Goal: Task Accomplishment & Management: Use online tool/utility

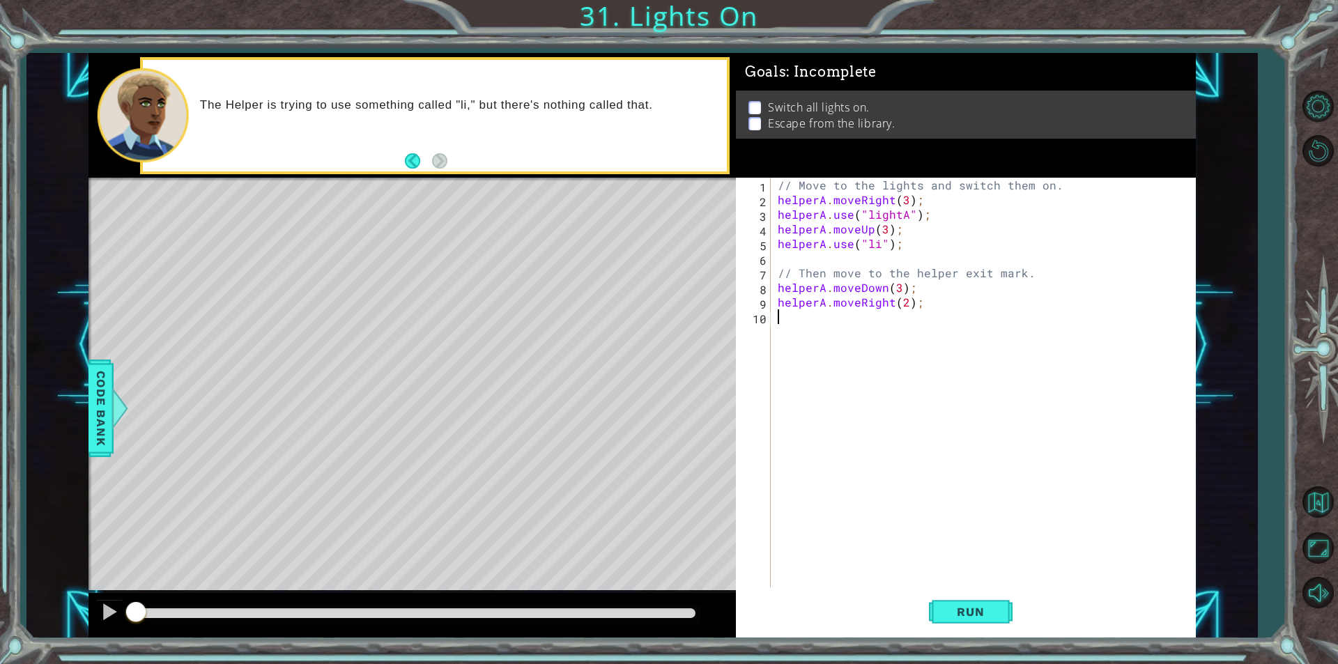
click at [880, 245] on div "// Move to the lights and switch them on. helperA . moveRight ( 3 ) ; helperA .…" at bounding box center [987, 397] width 424 height 439
click at [898, 290] on div "// Move to the lights and switch them on. helperA . moveRight ( 3 ) ; helperA .…" at bounding box center [987, 397] width 424 height 439
type textarea "helperA.moveDown();"
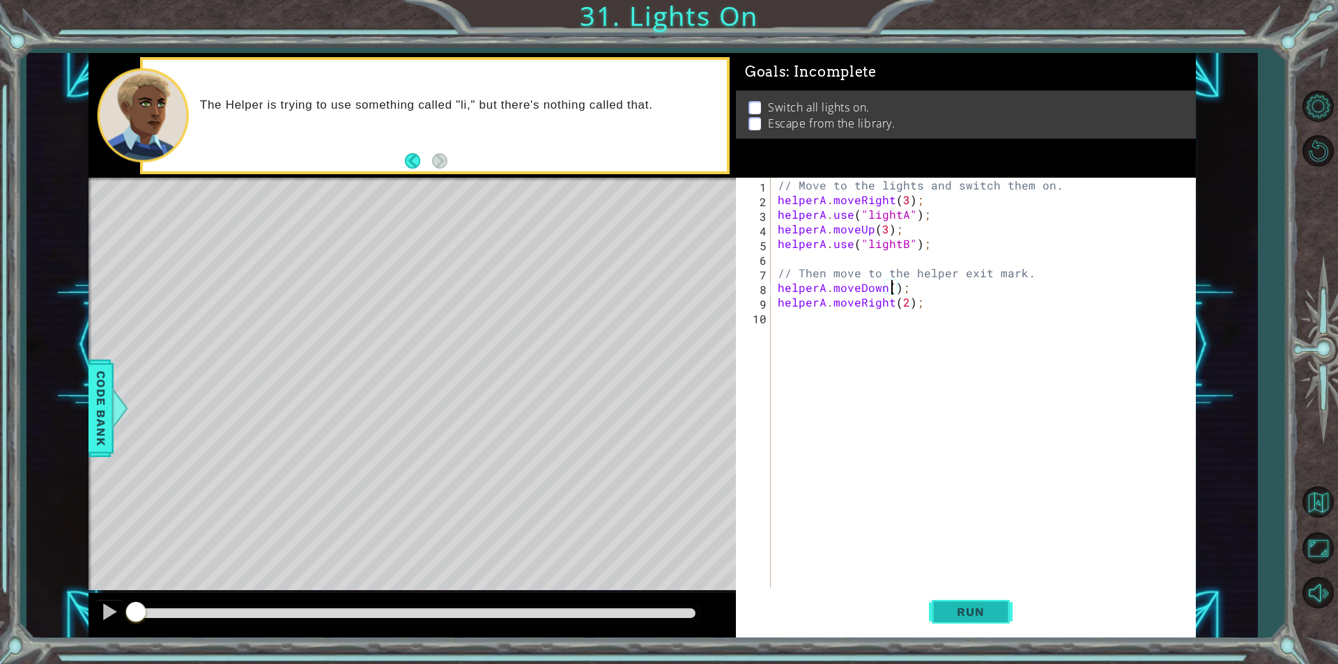
click at [969, 608] on span "Run" at bounding box center [970, 612] width 55 height 14
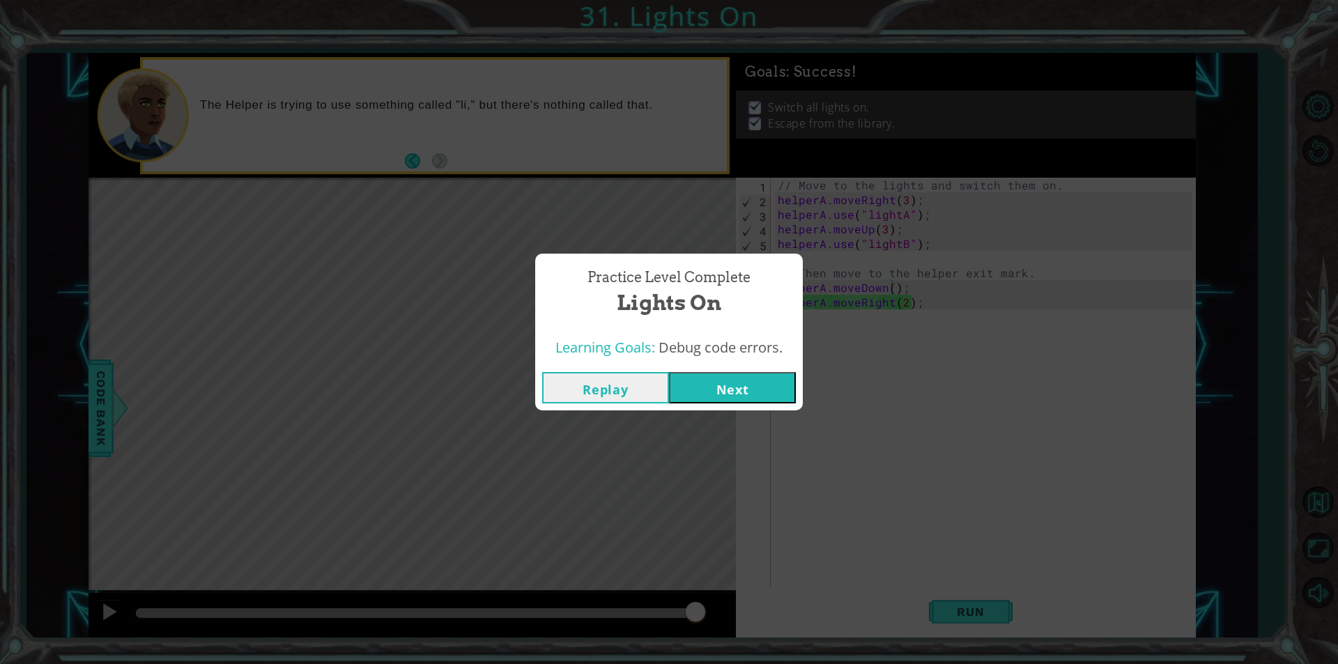
click at [723, 381] on button "Next" at bounding box center [732, 387] width 127 height 31
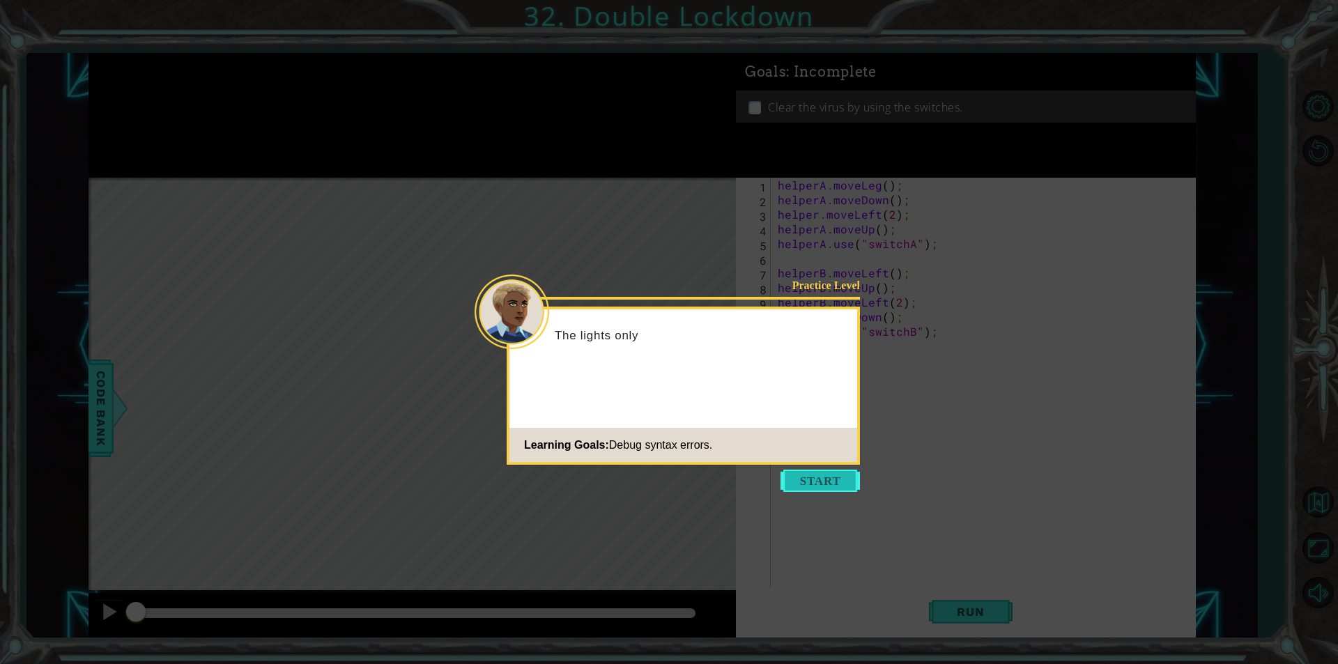
click at [800, 481] on button "Start" at bounding box center [819, 481] width 79 height 22
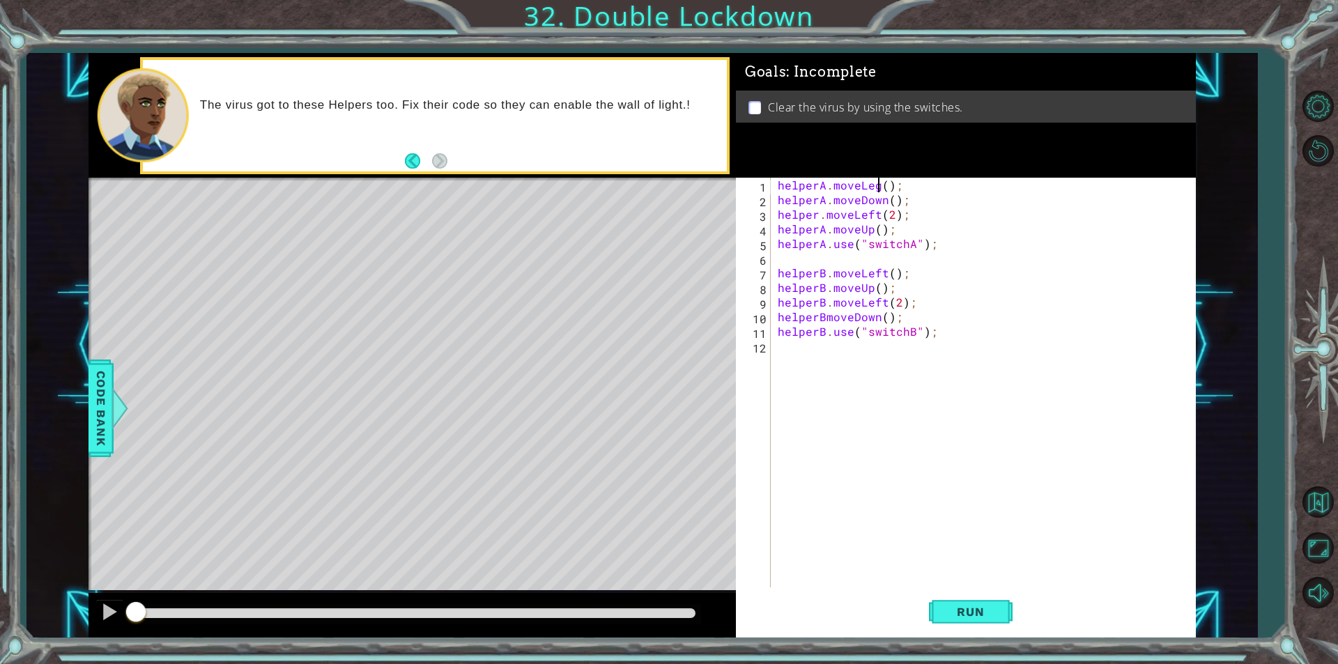
click at [878, 185] on div "helperA . moveLeg ( ) ; helperA . moveDown ( ) ; helper . moveLeft ( 2 ) ; help…" at bounding box center [987, 397] width 424 height 439
drag, startPoint x: 884, startPoint y: 199, endPoint x: 858, endPoint y: 203, distance: 26.7
click at [858, 203] on div "helperA . moveLeft ( ) ; helperA . moveDown ( ) ; helper . moveLeft ( 2 ) ; hel…" at bounding box center [987, 397] width 424 height 439
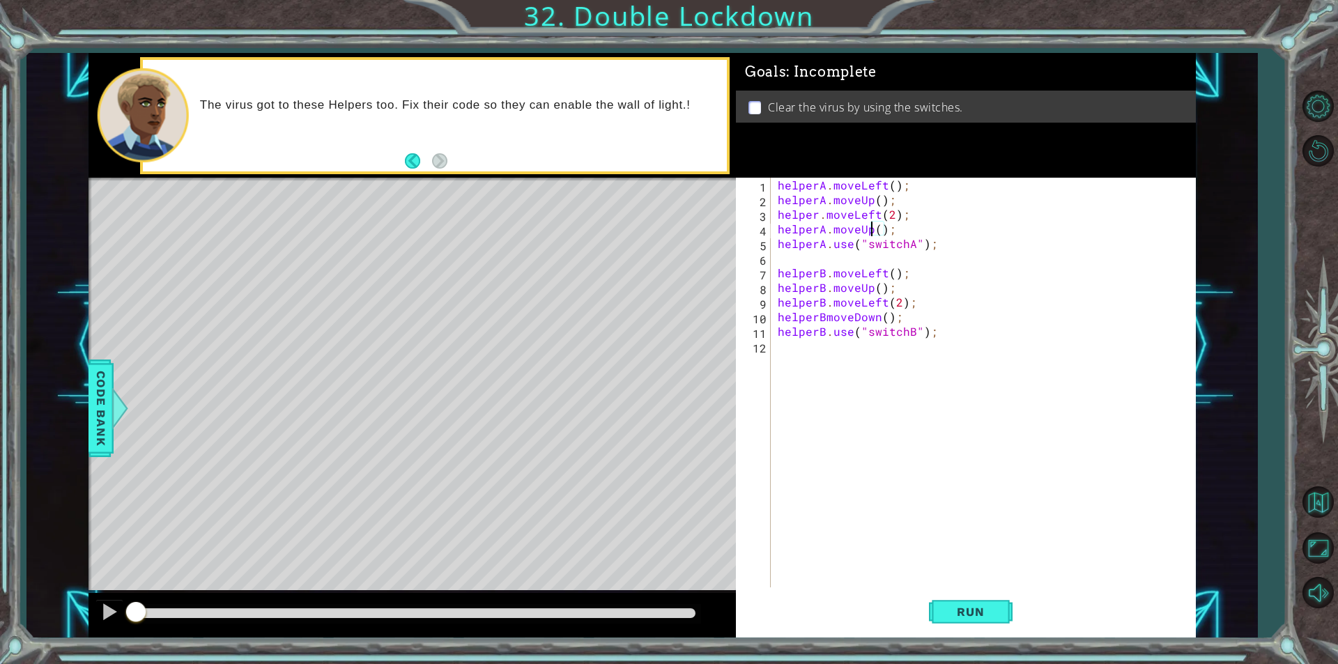
click at [870, 223] on div "helperA . moveLeft ( ) ; helperA . moveUp ( ) ; helper . moveLeft ( 2 ) ; helpe…" at bounding box center [987, 397] width 424 height 439
click at [956, 614] on span "Run" at bounding box center [970, 612] width 55 height 14
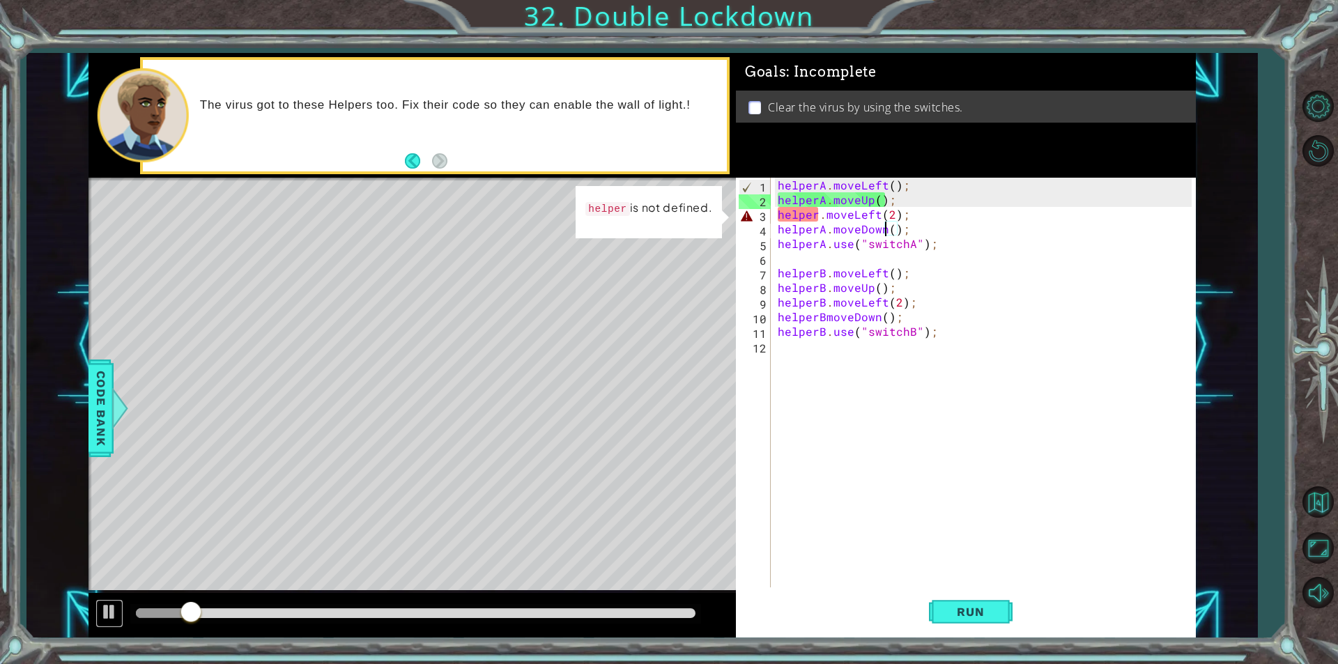
drag, startPoint x: 109, startPoint y: 614, endPoint x: 166, endPoint y: 610, distance: 57.3
click at [113, 614] on div at bounding box center [109, 612] width 18 height 18
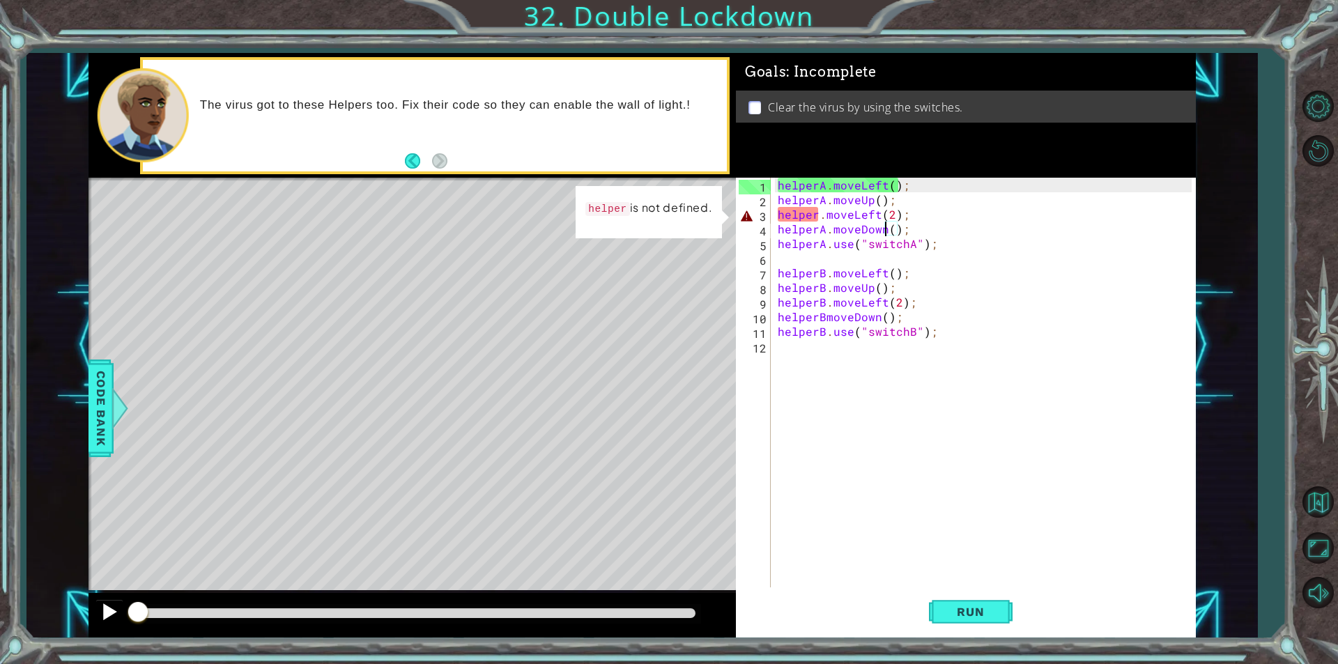
drag, startPoint x: 192, startPoint y: 606, endPoint x: 102, endPoint y: 620, distance: 90.3
click at [102, 620] on div at bounding box center [411, 615] width 647 height 45
click at [871, 199] on div "helperA . moveLeft ( ) ; helperA . moveUp ( ) ; helper . moveLeft ( 2 ) ; helpe…" at bounding box center [987, 397] width 424 height 439
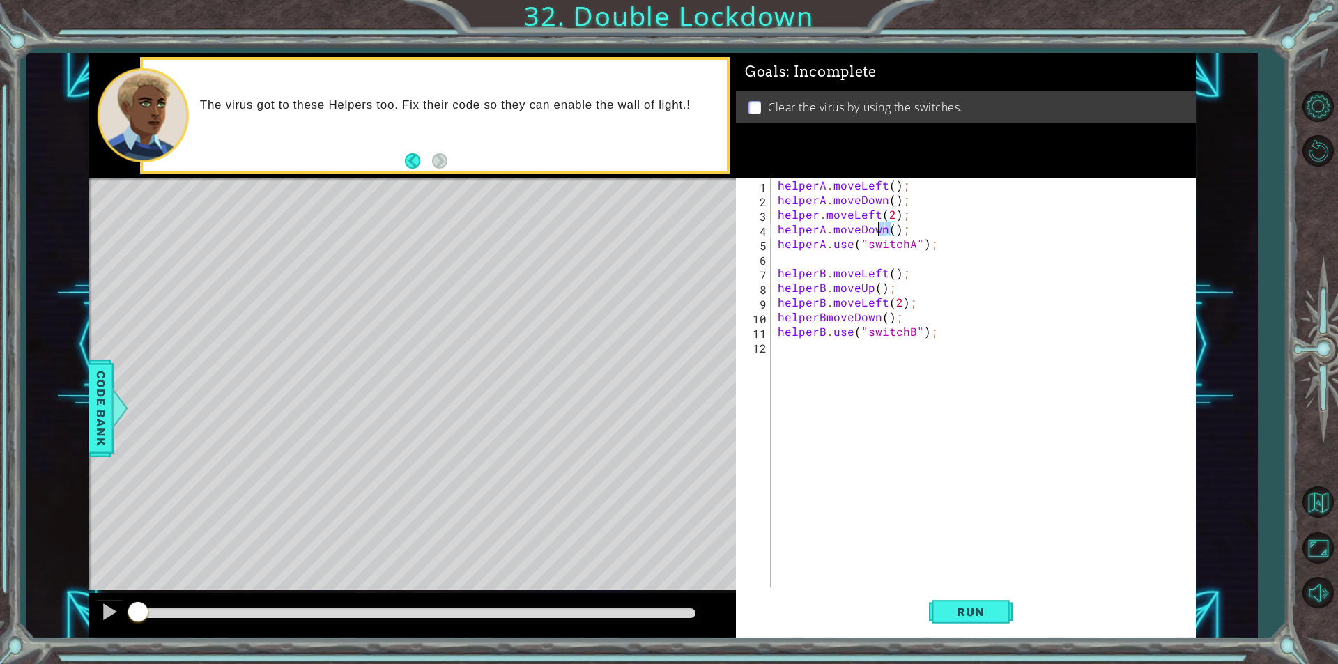
click at [880, 231] on div "helperA . moveLeft ( ) ; helperA . moveDown ( ) ; helper . moveLeft ( 2 ) ; hel…" at bounding box center [987, 397] width 424 height 439
click at [884, 231] on div "helperA . moveLeft ( ) ; helperA . moveDown ( ) ; helper . moveLeft ( 2 ) ; hel…" at bounding box center [983, 383] width 417 height 410
click at [943, 617] on span "Run" at bounding box center [970, 612] width 55 height 14
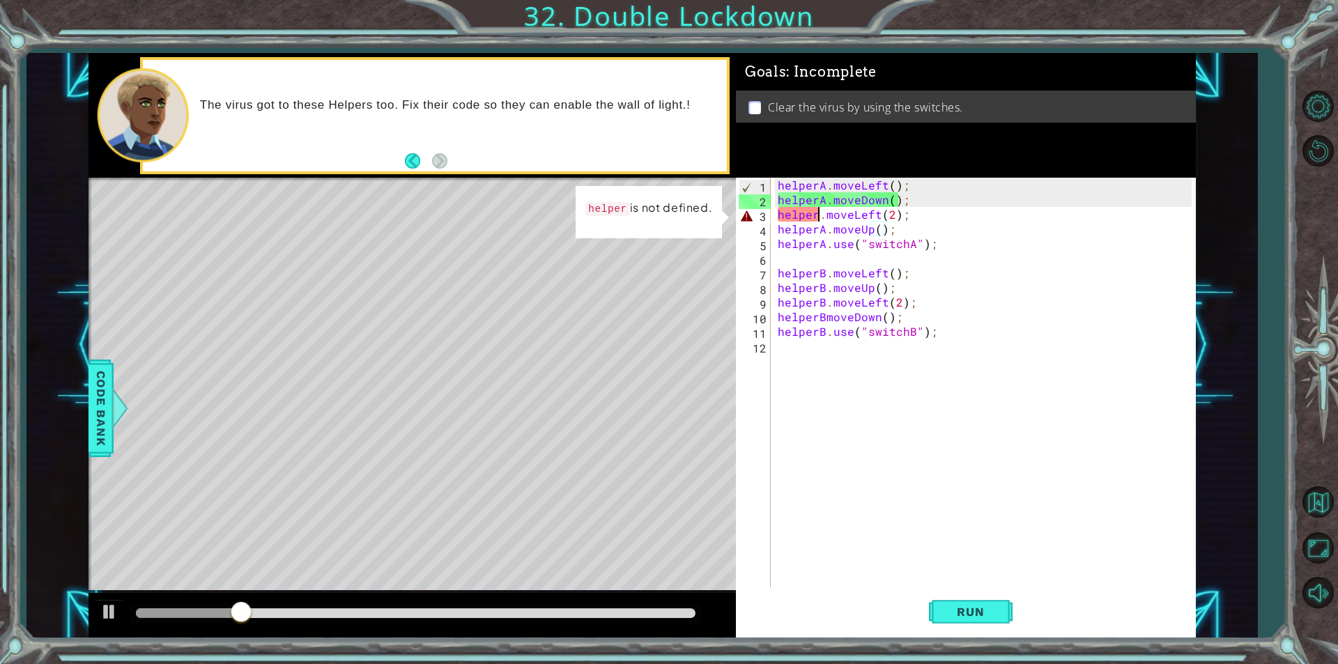
click at [816, 213] on div "helperA . moveLeft ( ) ; helperA . moveDown ( ) ; helper . moveLeft ( 2 ) ; hel…" at bounding box center [987, 397] width 424 height 439
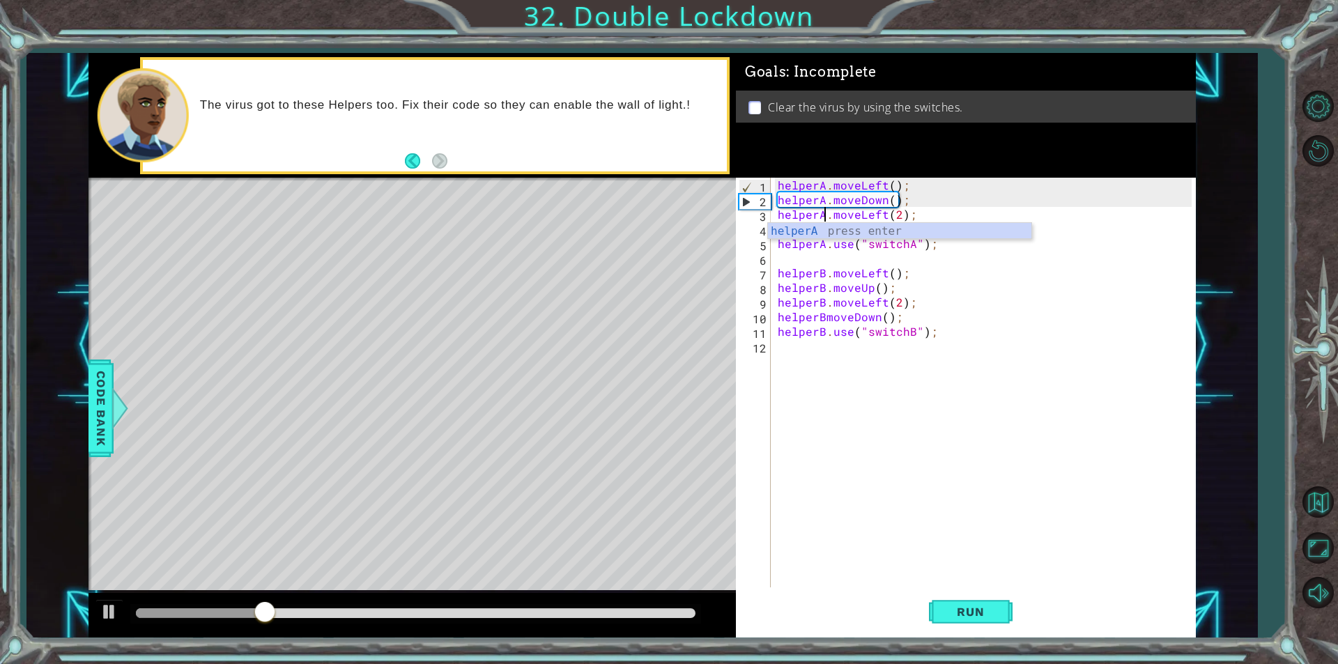
scroll to position [0, 3]
click at [956, 615] on span "Run" at bounding box center [970, 612] width 55 height 14
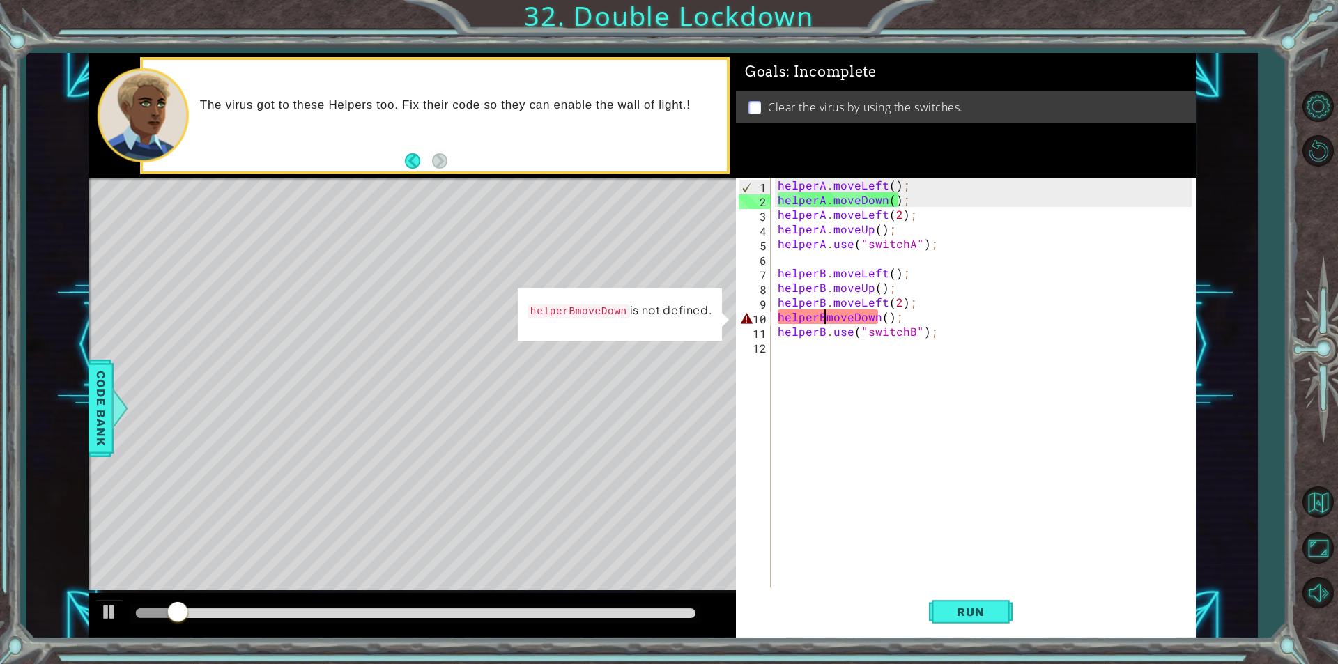
click at [822, 316] on div "helperA . moveLeft ( ) ; helperA . moveDown ( ) ; helperA . moveLeft ( 2 ) ; he…" at bounding box center [987, 397] width 424 height 439
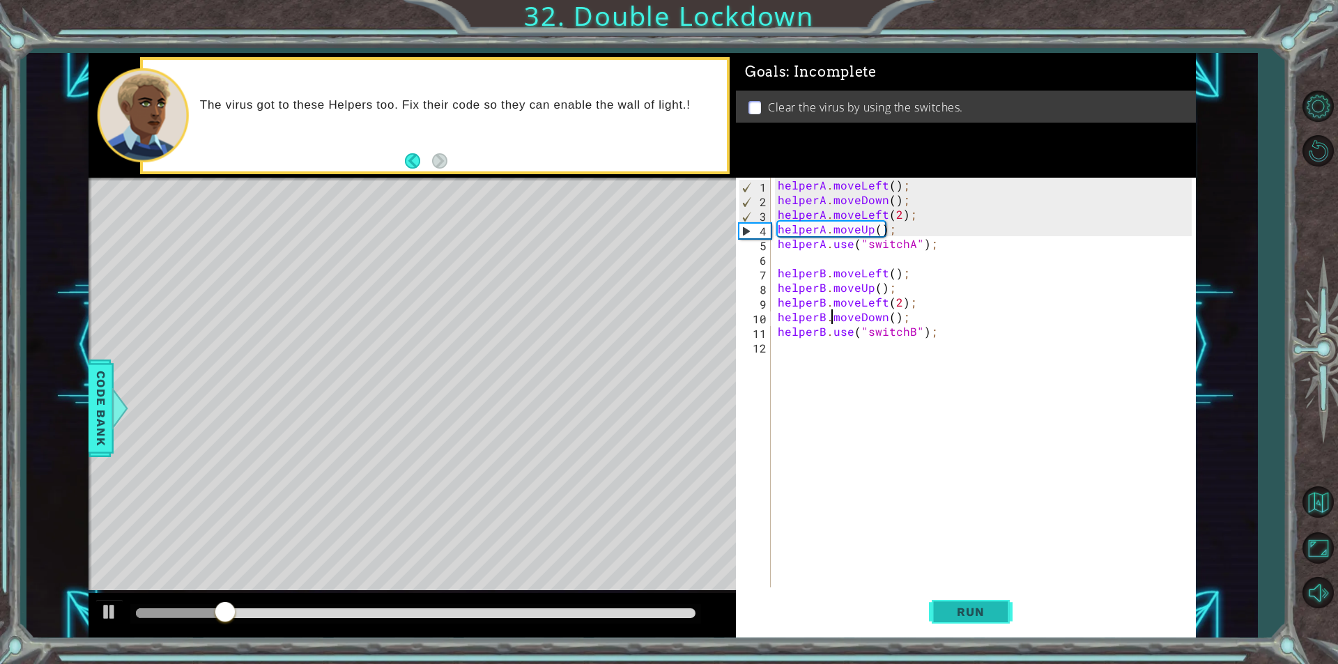
type textarea "helperB.moveDown();"
click at [971, 615] on span "Run" at bounding box center [970, 612] width 55 height 14
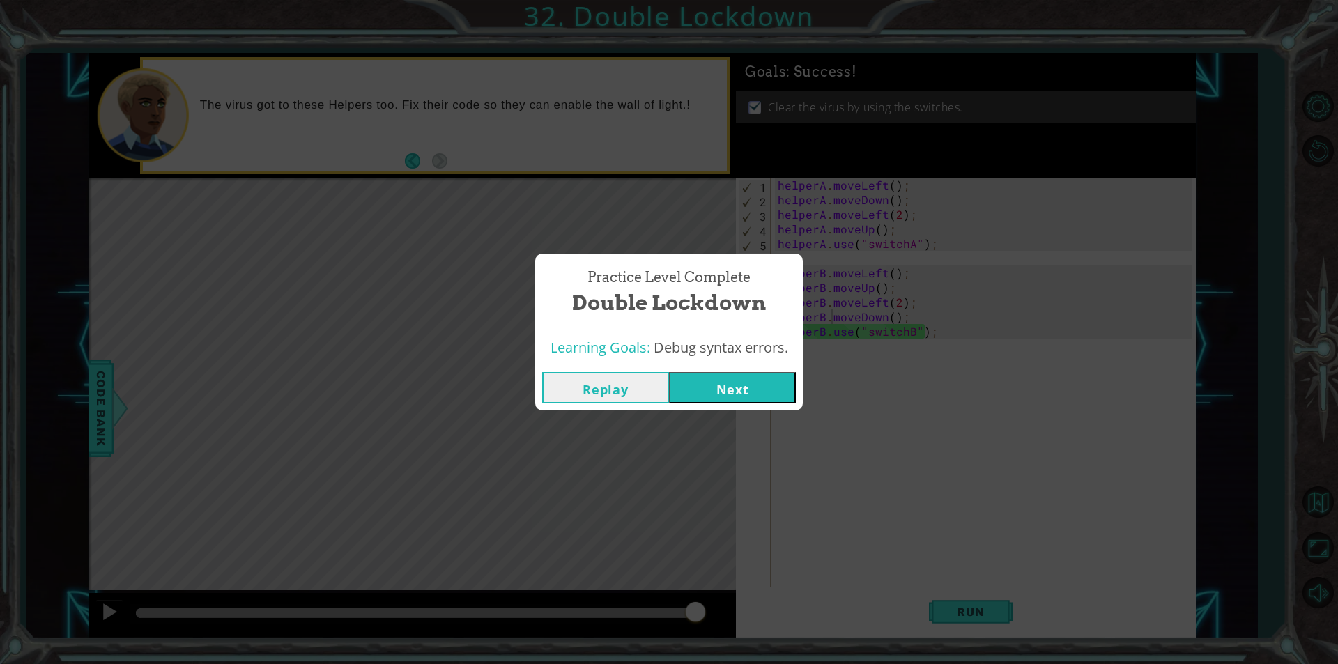
click at [730, 392] on button "Next" at bounding box center [732, 387] width 127 height 31
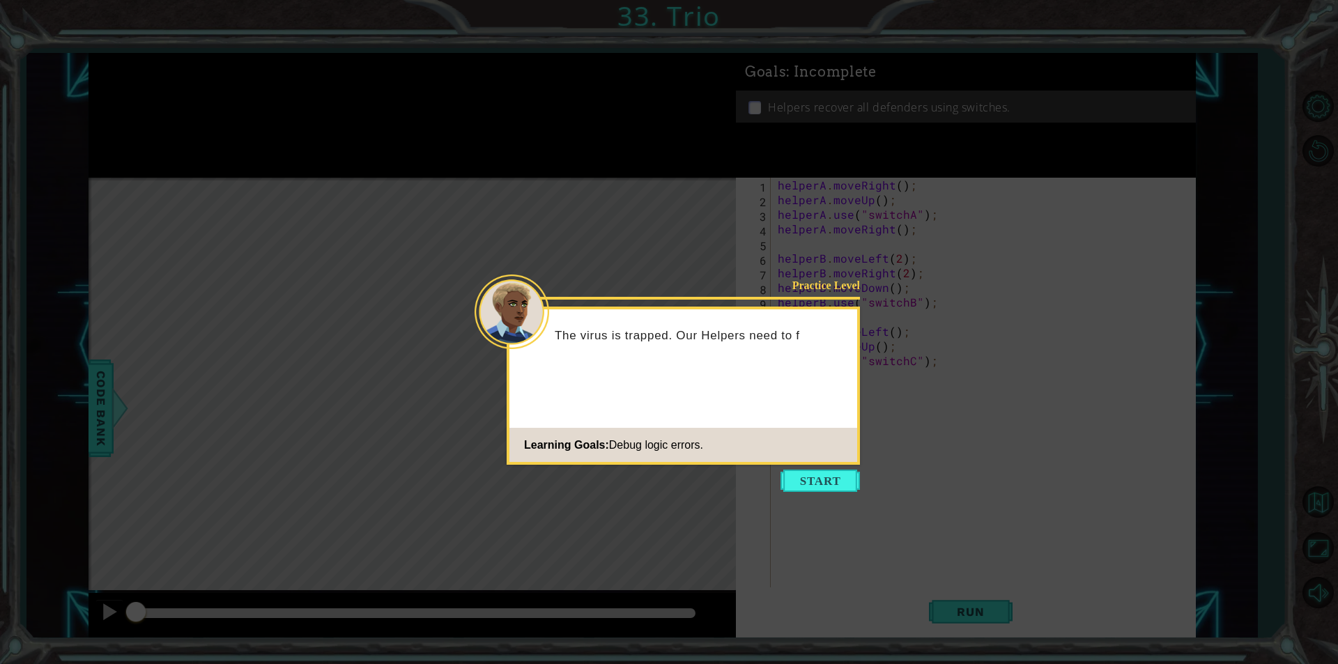
click at [848, 490] on button "Start" at bounding box center [819, 481] width 79 height 22
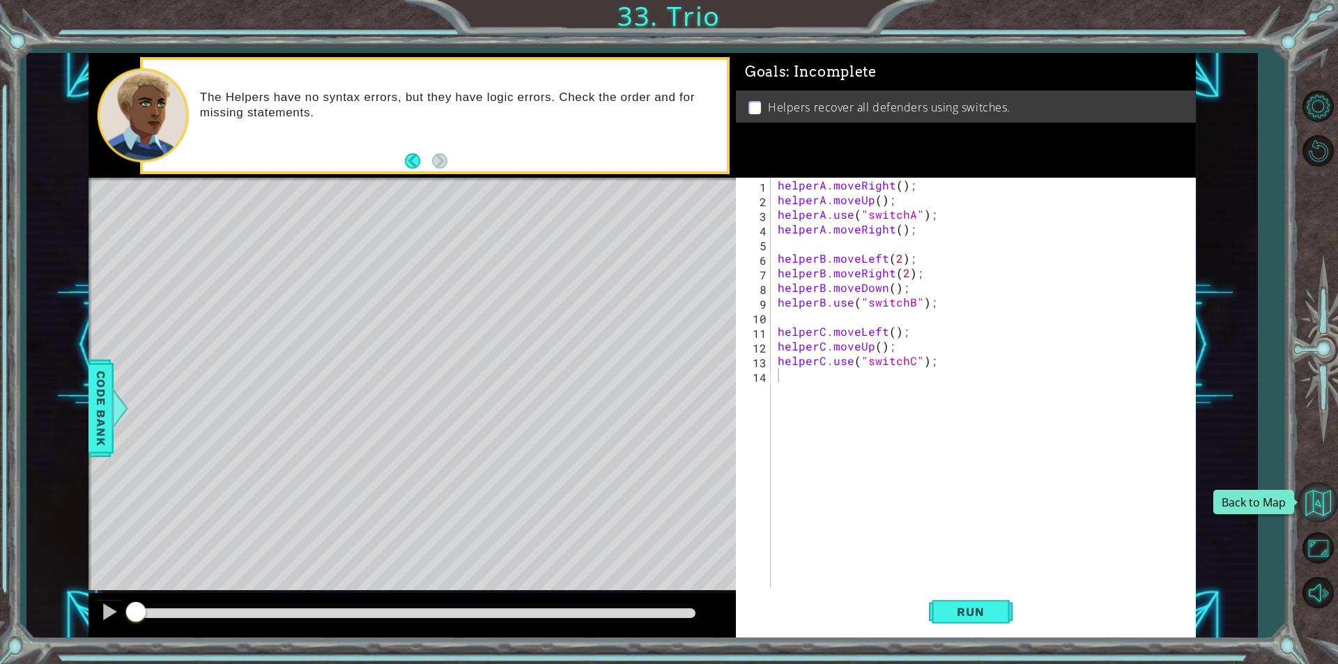
click at [1310, 502] on button "Back to Map" at bounding box center [1317, 502] width 40 height 40
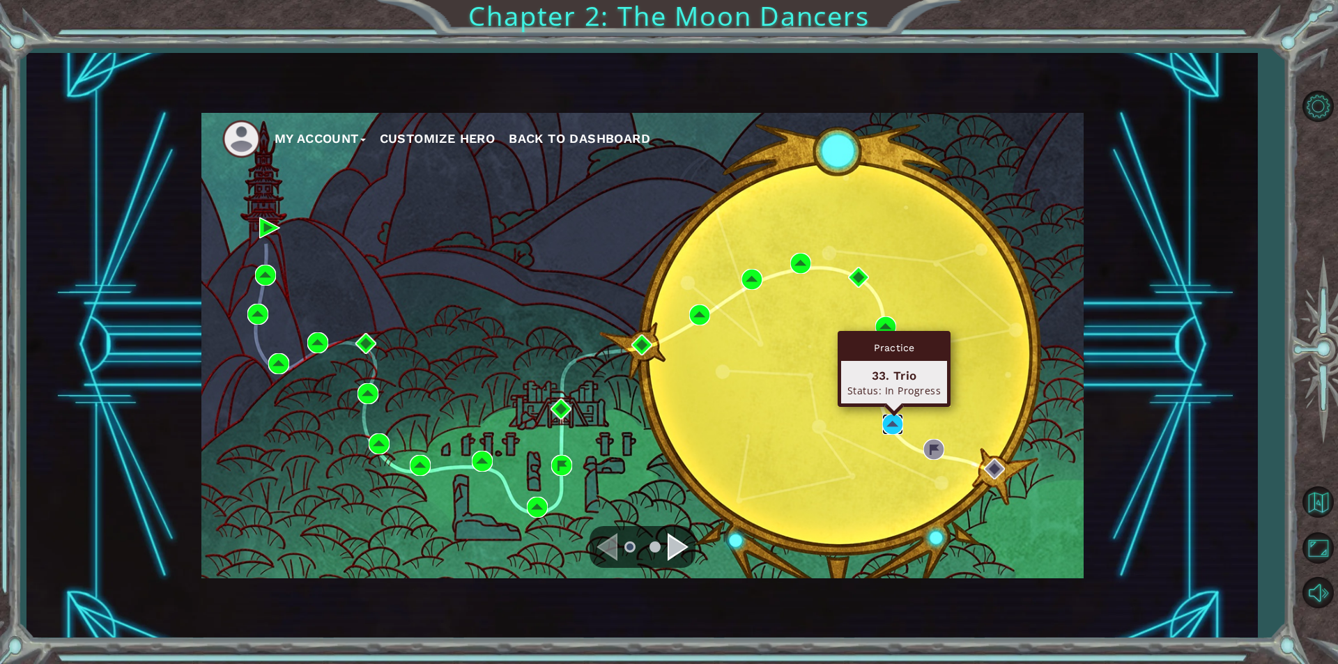
click at [891, 424] on img at bounding box center [892, 424] width 21 height 21
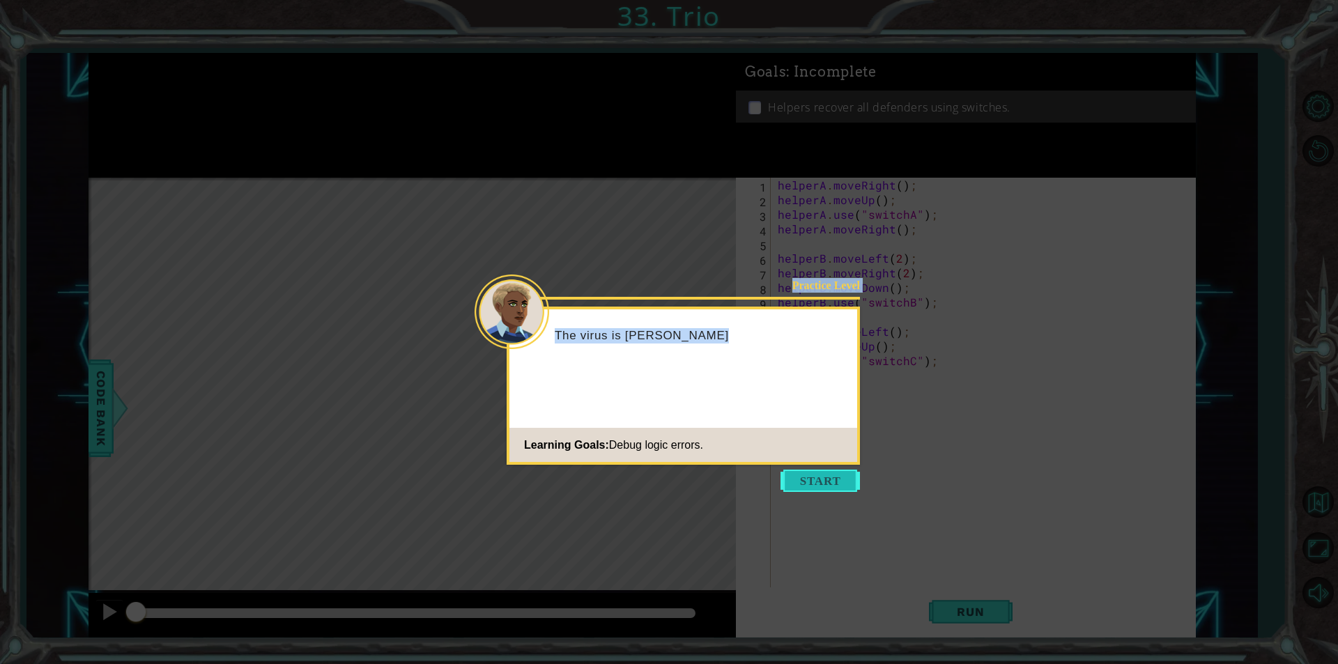
drag, startPoint x: 832, startPoint y: 467, endPoint x: 835, endPoint y: 481, distance: 14.2
click at [833, 478] on body "1 ההההההההההההההההההההההההההההההההההההההההההההההההההההההההההההההההההההההההההההה…" at bounding box center [669, 332] width 1338 height 664
click at [835, 481] on button "Start" at bounding box center [819, 481] width 79 height 22
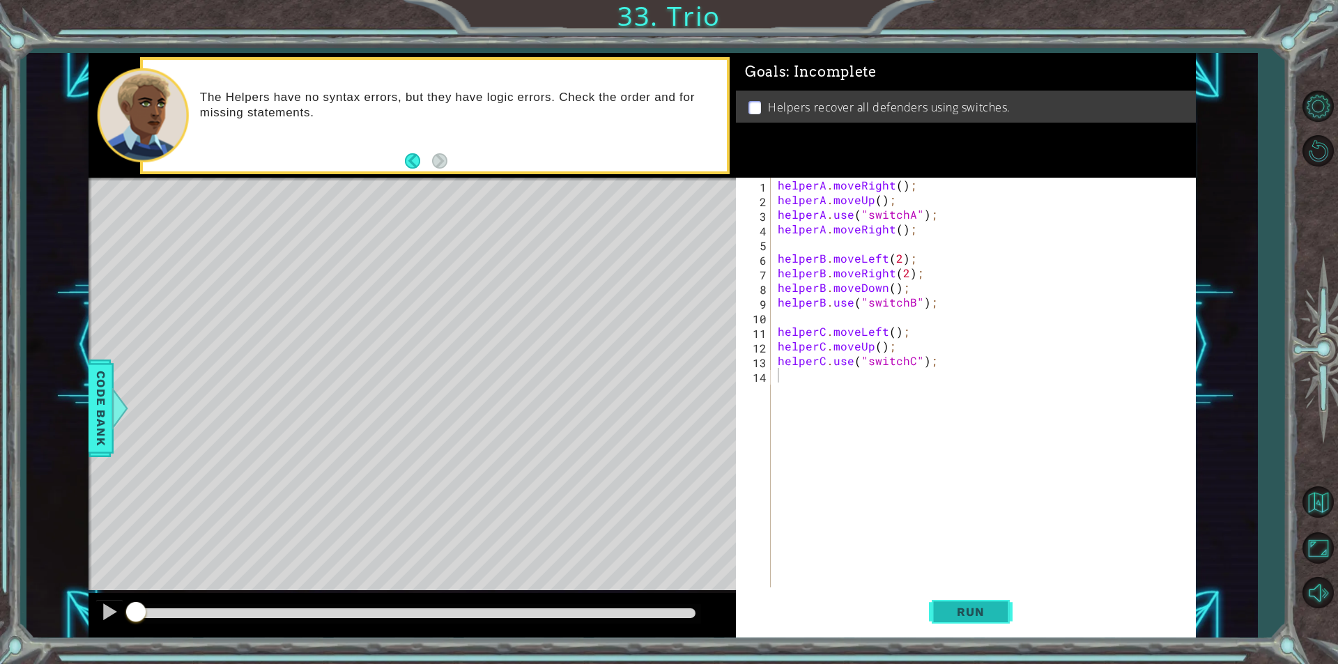
click at [954, 616] on span "Run" at bounding box center [970, 612] width 55 height 14
drag, startPoint x: 86, startPoint y: 619, endPoint x: 105, endPoint y: 612, distance: 20.3
click at [95, 617] on div "1 ההההההההההההההההההההההההההההההההההההההההההההההההההההההההההההההההההההההההההההה…" at bounding box center [641, 345] width 1230 height 584
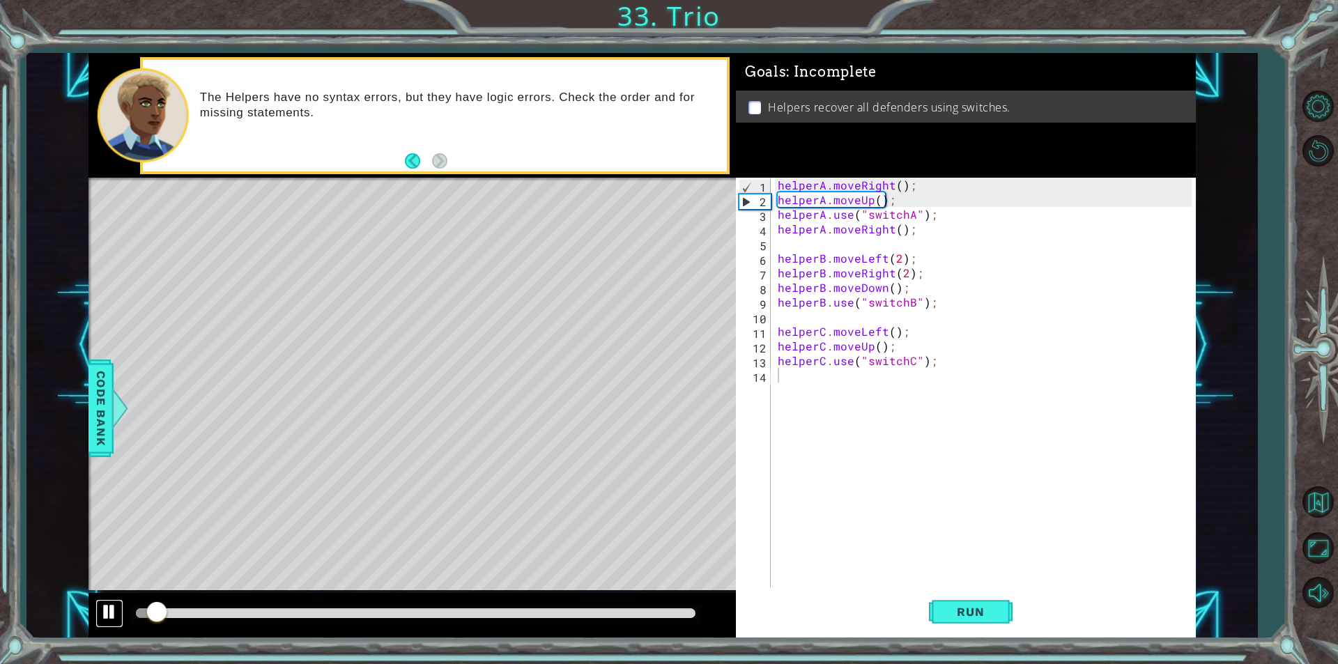
click at [114, 618] on div at bounding box center [109, 612] width 18 height 18
drag, startPoint x: 157, startPoint y: 614, endPoint x: 80, endPoint y: 616, distance: 77.4
click at [80, 616] on div "1 ההההההההההההההההההההההההההההההההההההההההההההההההההההההההההההההההההההההההההההה…" at bounding box center [641, 345] width 1230 height 584
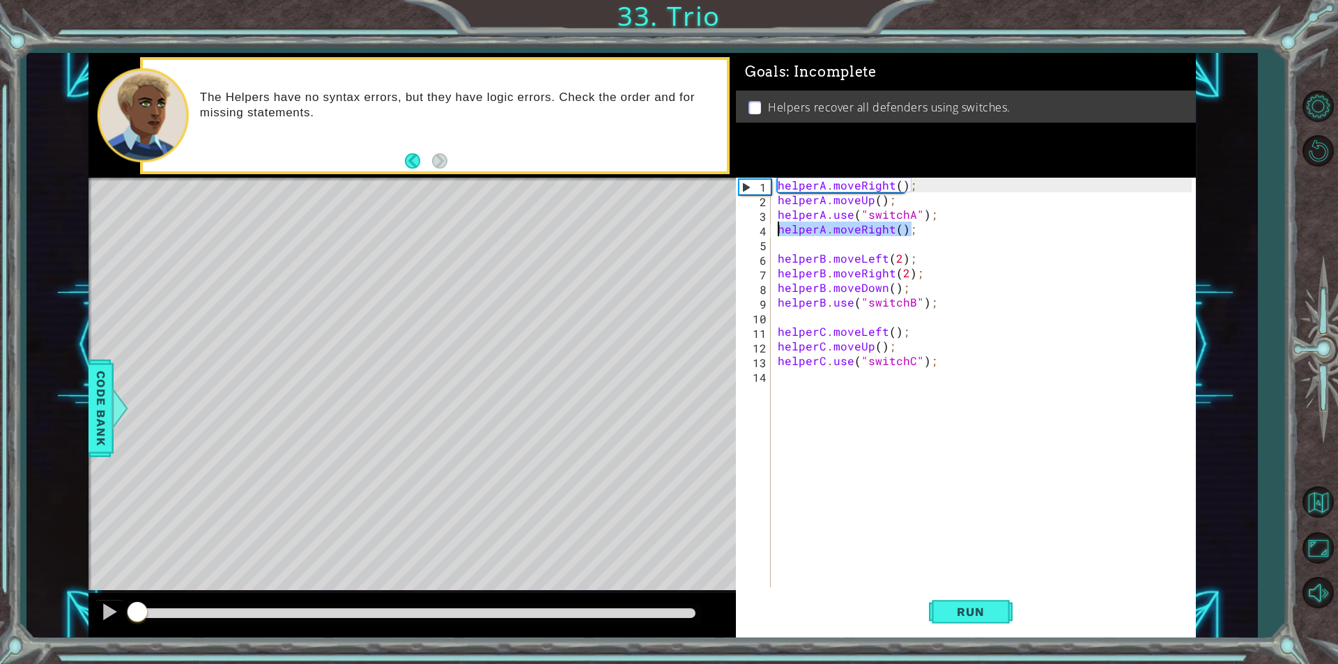
drag, startPoint x: 921, startPoint y: 231, endPoint x: 749, endPoint y: 235, distance: 172.1
click at [749, 235] on div "1 2 3 4 5 6 7 8 9 10 11 12 13 14 helperA . moveRight ( ) ; helperA . moveUp ( )…" at bounding box center [964, 383] width 456 height 410
type textarea "helperA.moveRight();"
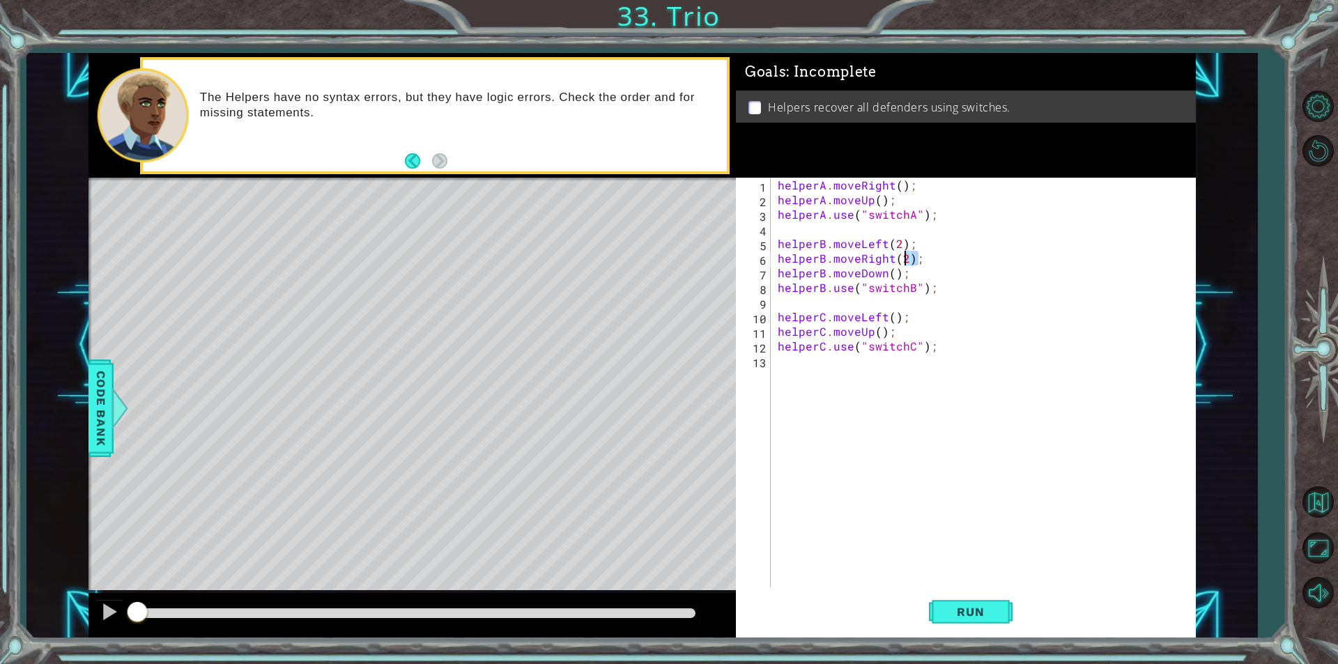
drag, startPoint x: 929, startPoint y: 262, endPoint x: 902, endPoint y: 261, distance: 27.2
click at [902, 261] on div "helperA . moveRight ( ) ; helperA . moveUp ( ) ; helperA . use ( "switchA" ) ; …" at bounding box center [987, 397] width 424 height 439
click at [914, 241] on div "helperA . moveRight ( ) ; helperA . moveUp ( ) ; helperA . use ( "switchA" ) ; …" at bounding box center [987, 397] width 424 height 439
drag, startPoint x: 918, startPoint y: 258, endPoint x: 768, endPoint y: 261, distance: 150.5
click at [768, 261] on div "helperB.moveLeft(2); 1 2 3 4 5 6 7 8 9 10 11 12 13 helperA . moveRight ( ) ; he…" at bounding box center [964, 383] width 456 height 410
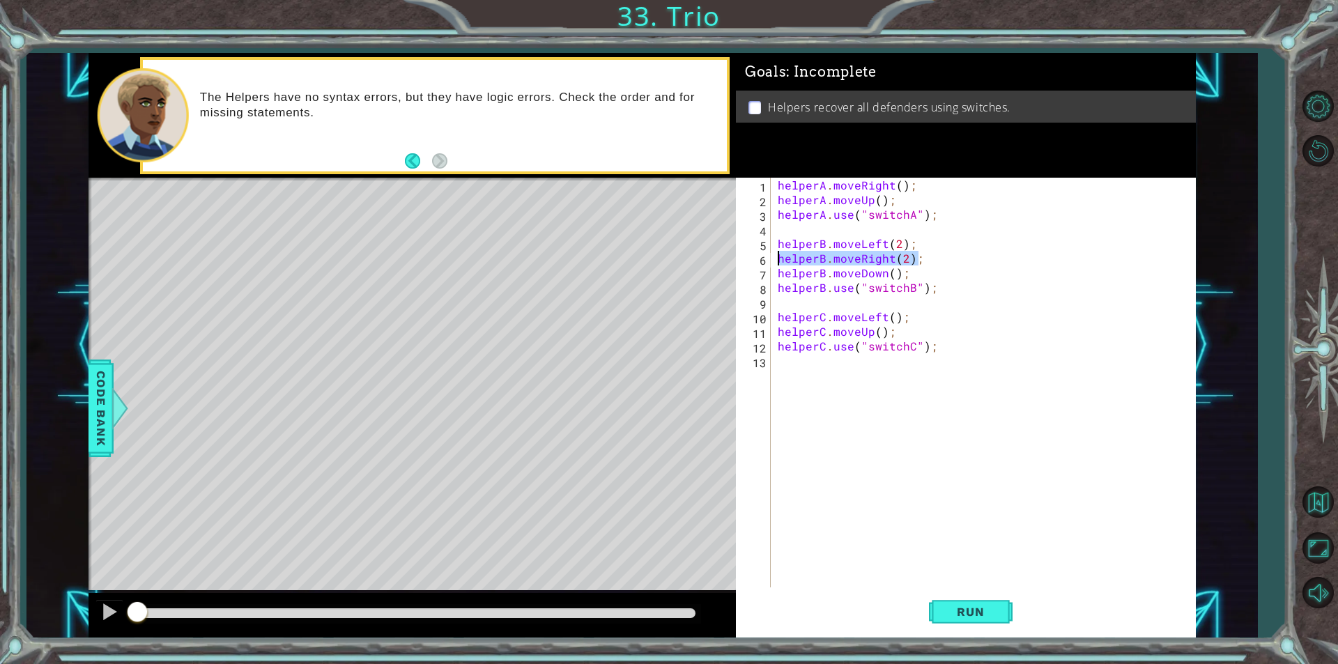
type textarea "helperB.moveRight(2);"
type textarea "helperB.moveDown();"
paste textarea "helperB.moveRight(2);"
click at [940, 330] on div "helperA . moveRight ( ) ; helperA . moveUp ( ) ; helperA . use ( "switchA" ) ; …" at bounding box center [987, 397] width 424 height 439
type textarea "helperC.moveUp();"
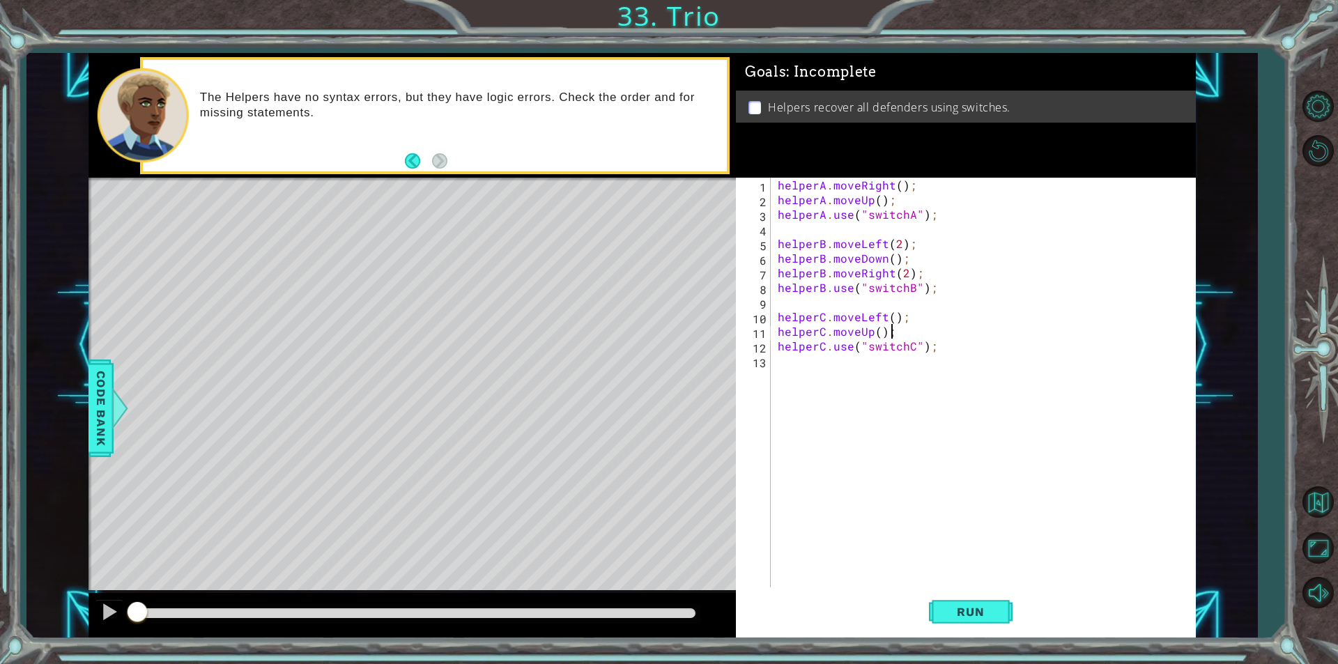
type textarea "v"
paste textarea "helperB.moveRight(2);"
click at [906, 349] on div "helperA . moveRight ( ) ; helperA . moveUp ( ) ; helperA . use ( "switchA" ) ; …" at bounding box center [987, 397] width 424 height 439
click at [892, 332] on div "helperA . moveRight ( ) ; helperA . moveUp ( ) ; helperA . use ( "switchA" ) ; …" at bounding box center [987, 397] width 424 height 439
drag, startPoint x: 899, startPoint y: 316, endPoint x: 870, endPoint y: 319, distance: 28.8
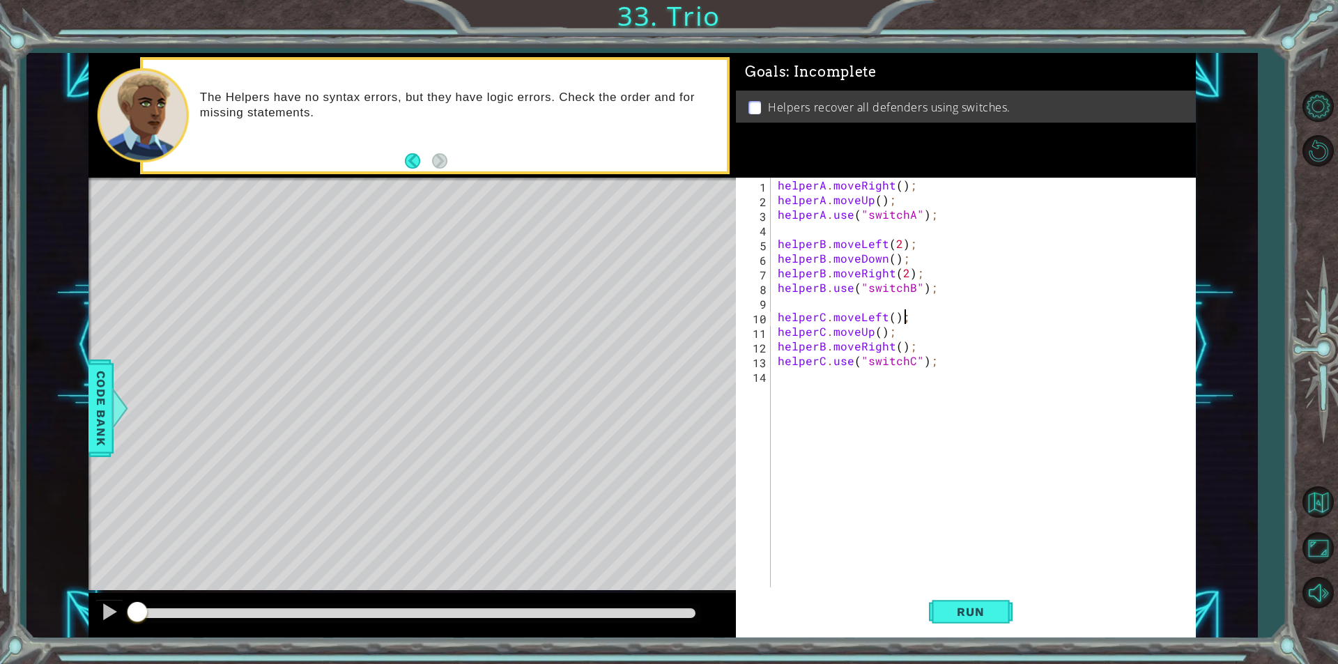
click at [870, 319] on div "helperA . moveRight ( ) ; helperA . moveUp ( ) ; helperA . use ( "switchA" ) ; …" at bounding box center [987, 397] width 424 height 439
drag, startPoint x: 942, startPoint y: 360, endPoint x: 933, endPoint y: 358, distance: 8.6
click at [933, 358] on div "helperA . moveRight ( ) ; helperA . moveUp ( ) ; helperA . use ( "switchA" ) ; …" at bounding box center [987, 397] width 424 height 439
drag, startPoint x: 925, startPoint y: 345, endPoint x: 762, endPoint y: 344, distance: 163.0
click at [762, 344] on div "helperC.use("switchC"); 1 2 3 4 5 6 7 8 9 10 11 12 13 14 helperA . moveRight ( …" at bounding box center [964, 383] width 456 height 410
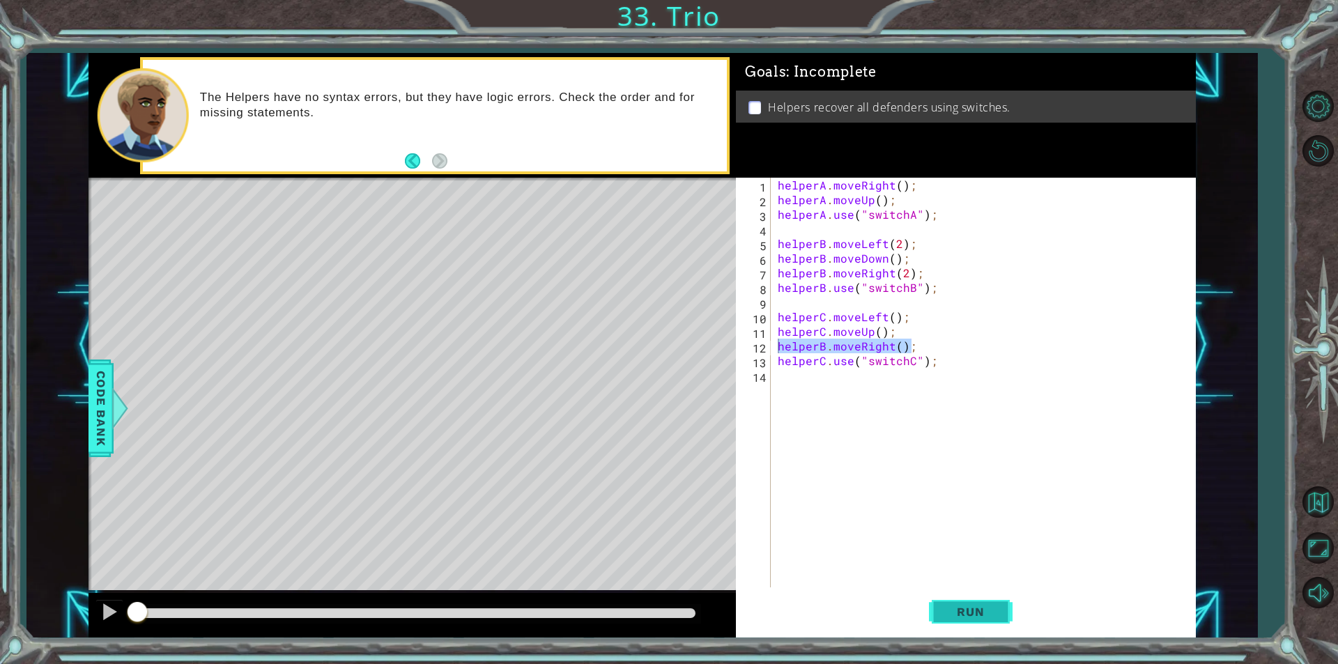
click at [975, 610] on span "Run" at bounding box center [970, 612] width 55 height 14
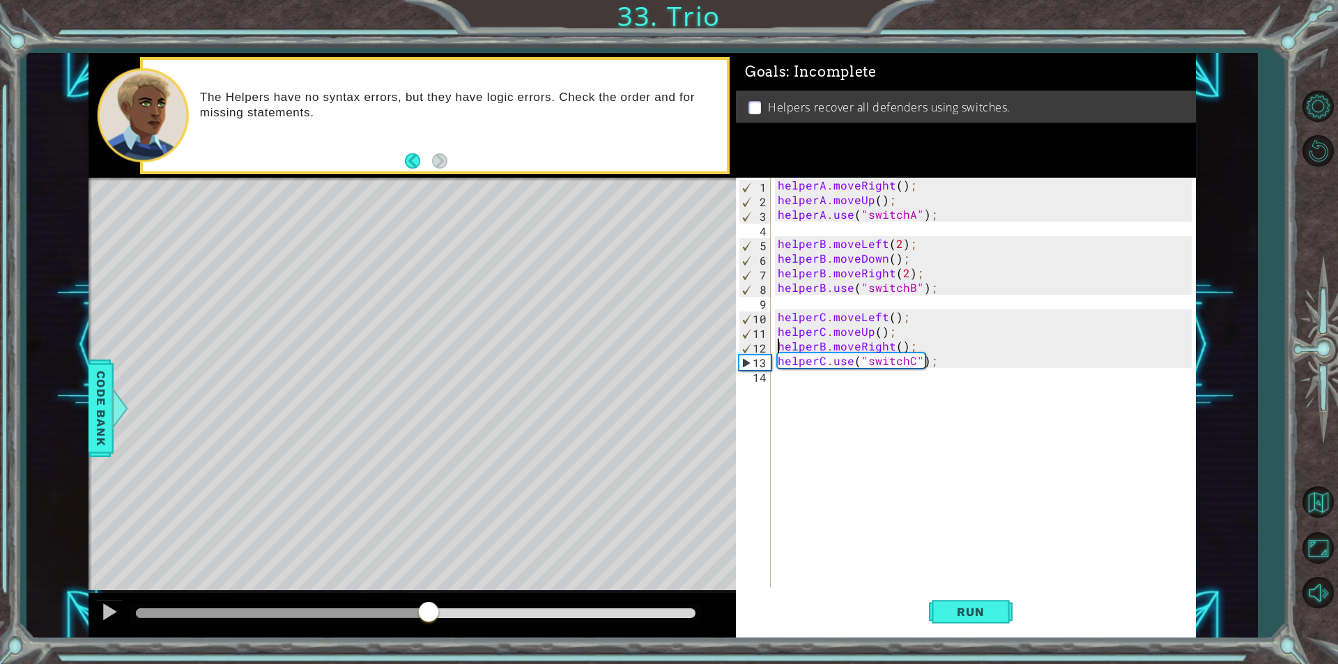
drag, startPoint x: 334, startPoint y: 614, endPoint x: 427, endPoint y: 614, distance: 93.3
click at [427, 614] on div at bounding box center [415, 613] width 559 height 10
click at [894, 203] on div "helperA . moveRight ( ) ; helperA . moveUp ( ) ; helperA . use ( "switchA" ) ; …" at bounding box center [987, 397] width 424 height 439
type textarea "helperA.moveUp();"
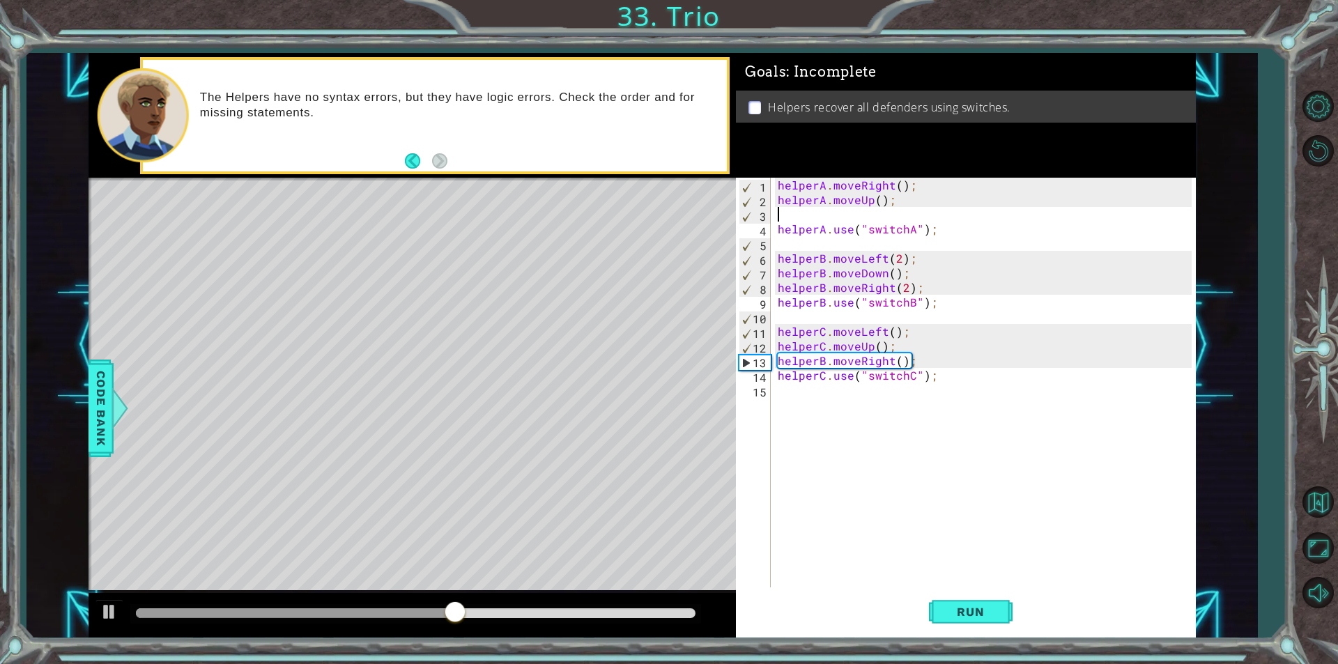
paste textarea "helperB.moveRight();"
click at [949, 594] on button "Run" at bounding box center [971, 612] width 84 height 46
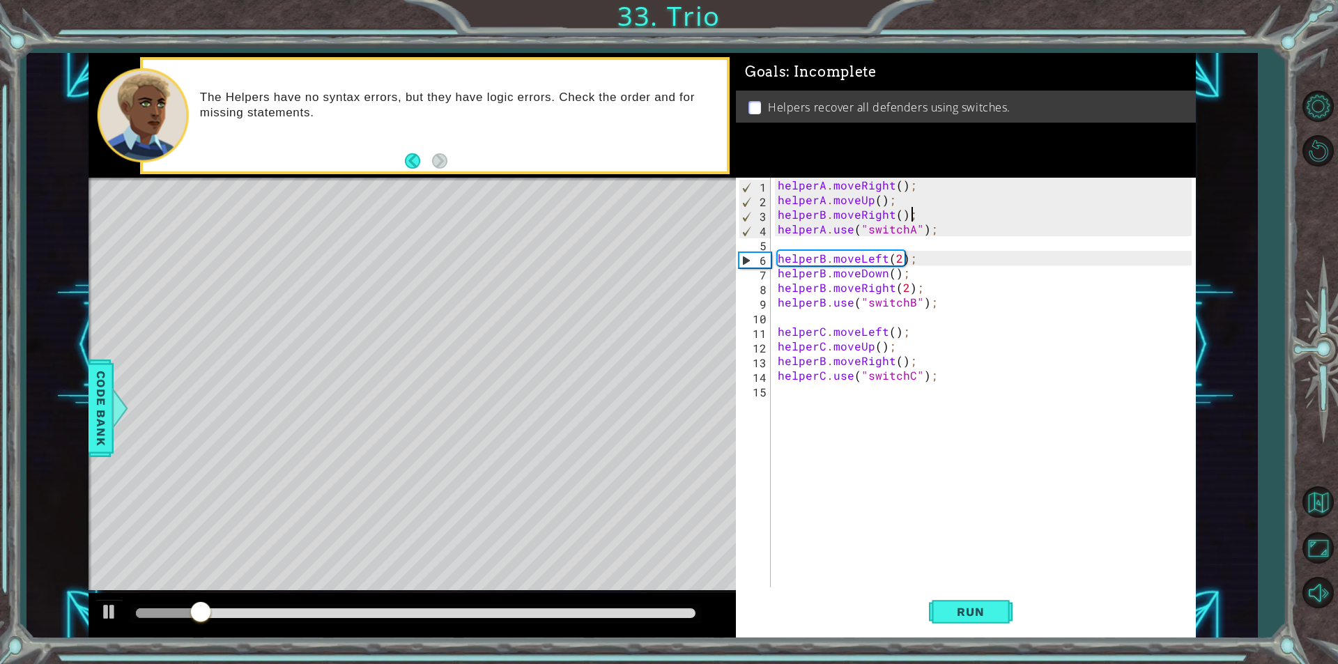
click at [819, 218] on div "helperA . moveRight ( ) ; helperA . moveUp ( ) ; helperB . moveRight ( ) ; help…" at bounding box center [987, 397] width 424 height 439
click at [825, 217] on div "helperA . moveRight ( ) ; helperA . moveUp ( ) ; helperB . moveRight ( ) ; help…" at bounding box center [987, 397] width 424 height 439
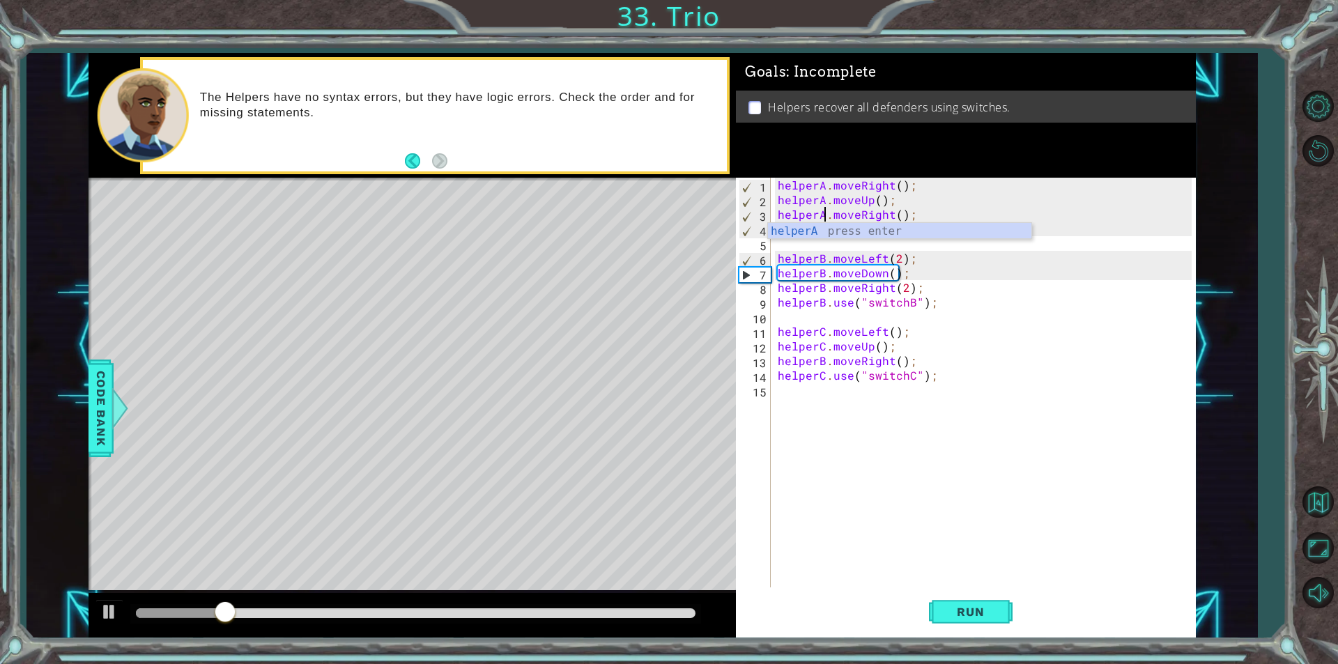
scroll to position [0, 3]
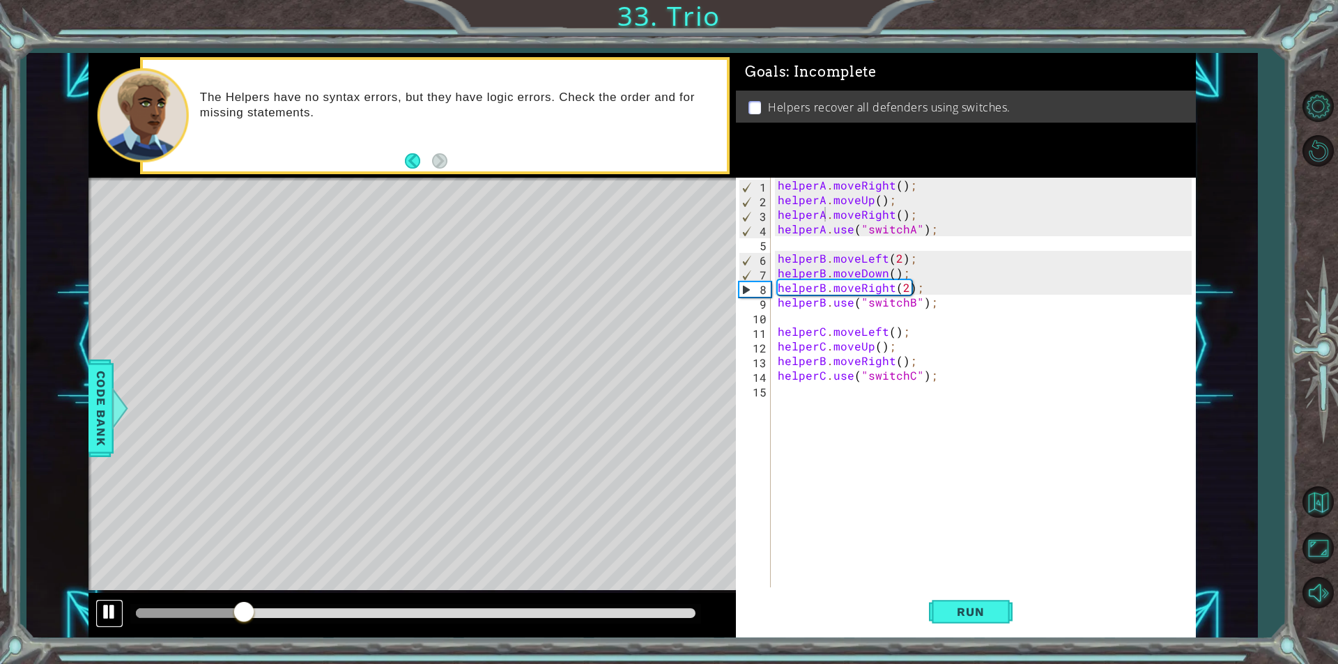
click at [97, 612] on button at bounding box center [109, 613] width 28 height 29
click at [824, 362] on div "helperA . moveRight ( ) ; helperA . moveUp ( ) ; helperA . moveRight ( ) ; help…" at bounding box center [987, 397] width 424 height 439
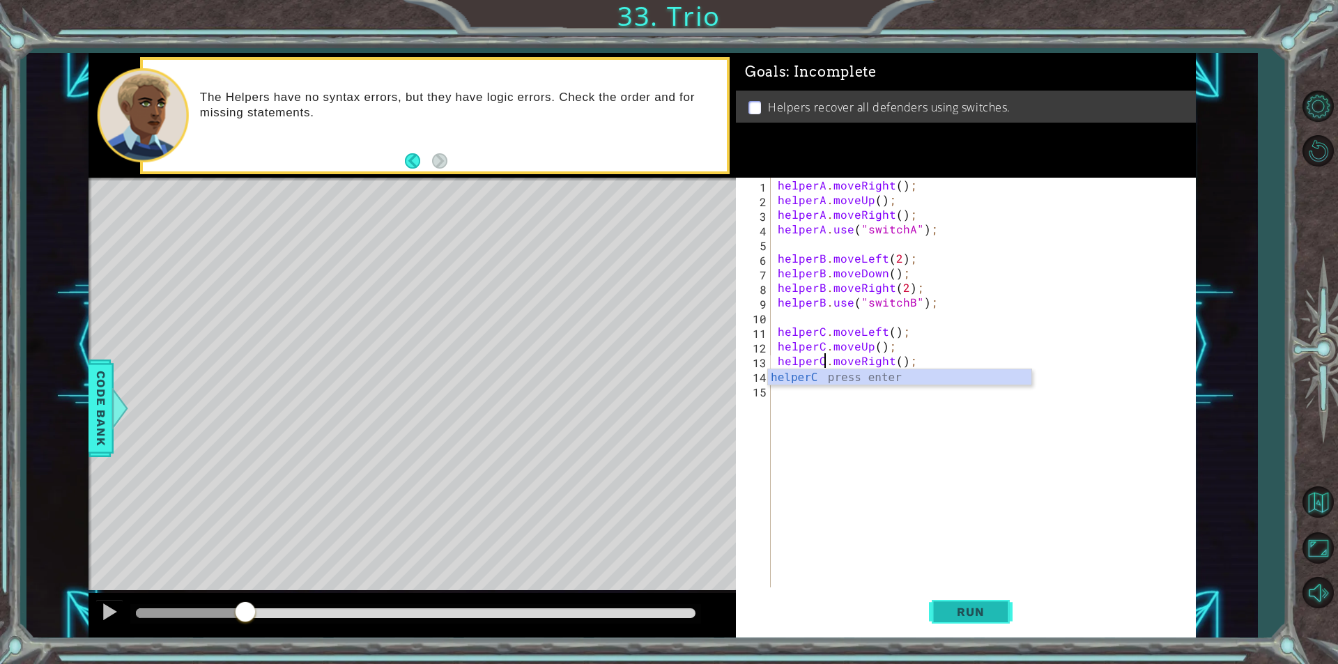
type textarea "helperC.moveRight();"
click at [989, 611] on span "Run" at bounding box center [970, 612] width 55 height 14
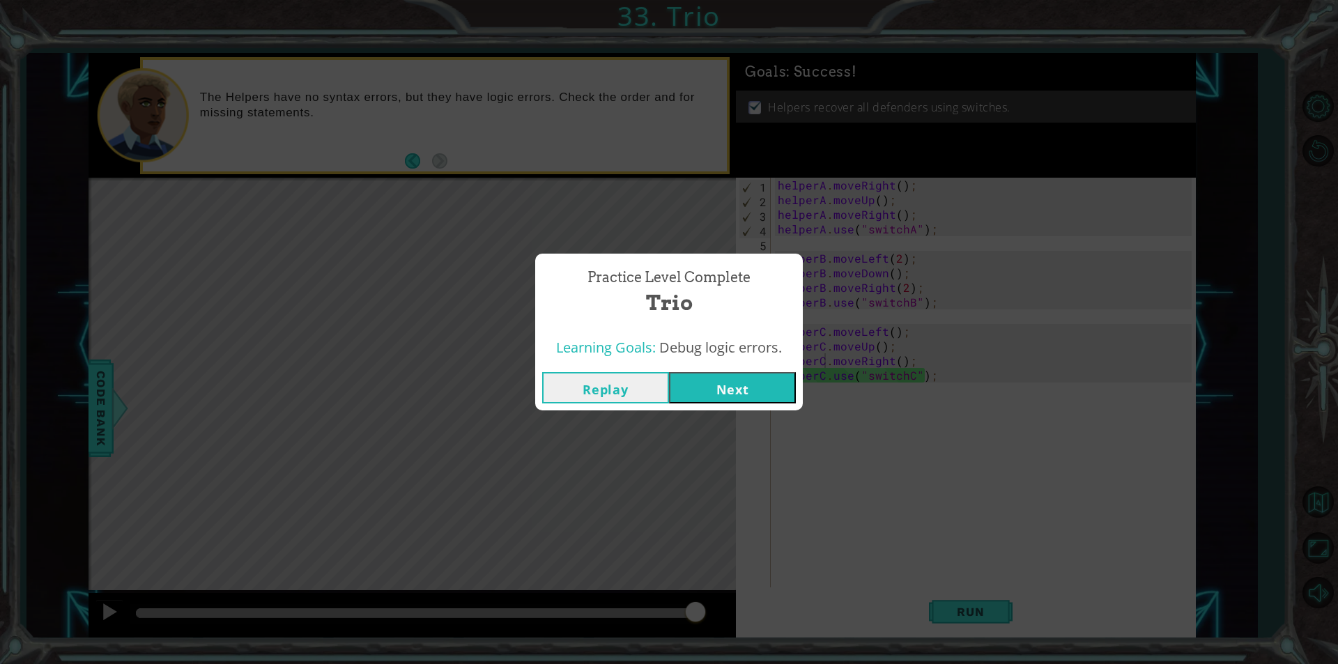
click at [712, 393] on button "Next" at bounding box center [732, 387] width 127 height 31
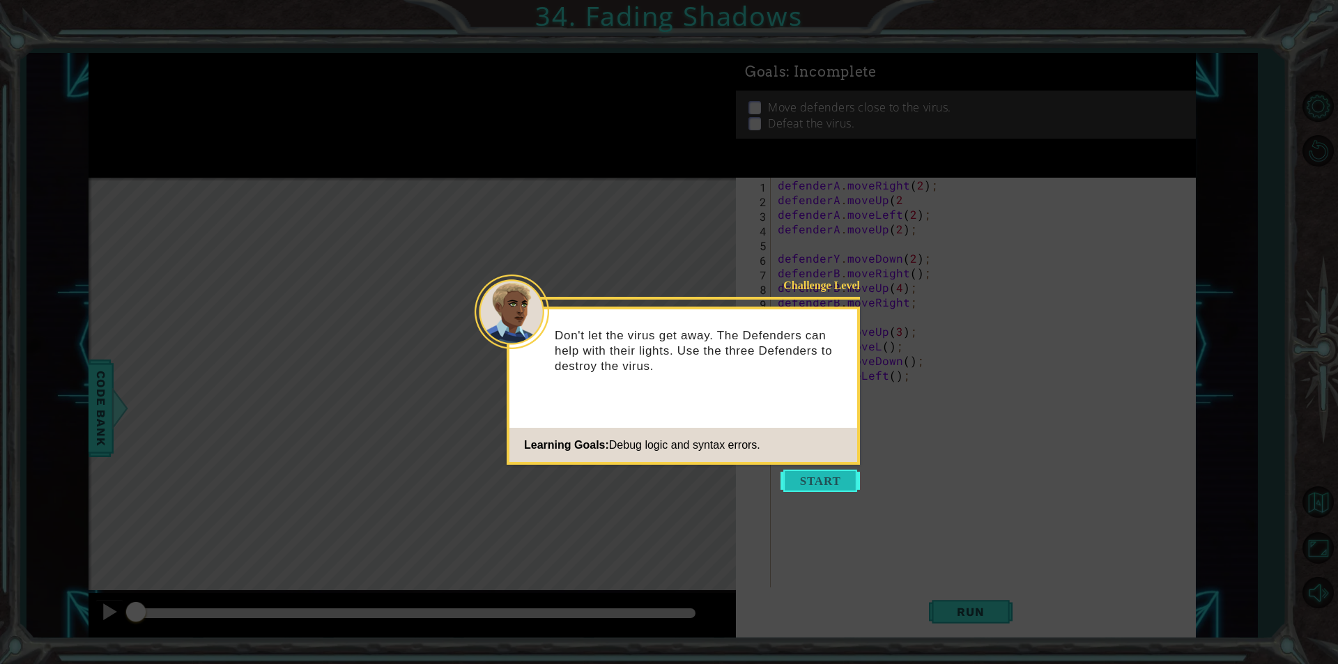
click at [838, 476] on button "Start" at bounding box center [819, 481] width 79 height 22
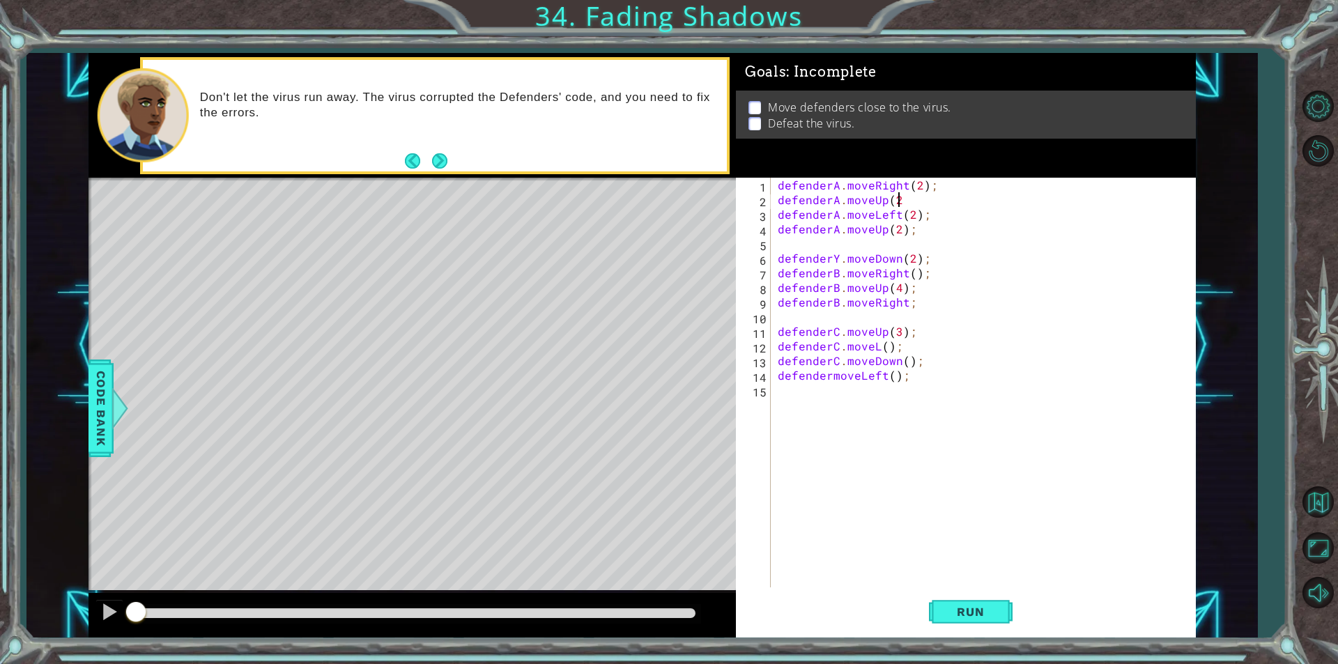
click at [899, 199] on div "defenderA . moveRight ( 2 ) ; defenderA . moveUp ( 2 defenderA . moveLeft ( 2 )…" at bounding box center [987, 397] width 424 height 439
type textarea "defenderA.moveUp(2);"
drag, startPoint x: 966, startPoint y: 617, endPoint x: 668, endPoint y: 663, distance: 301.8
click at [966, 617] on span "Run" at bounding box center [970, 612] width 55 height 14
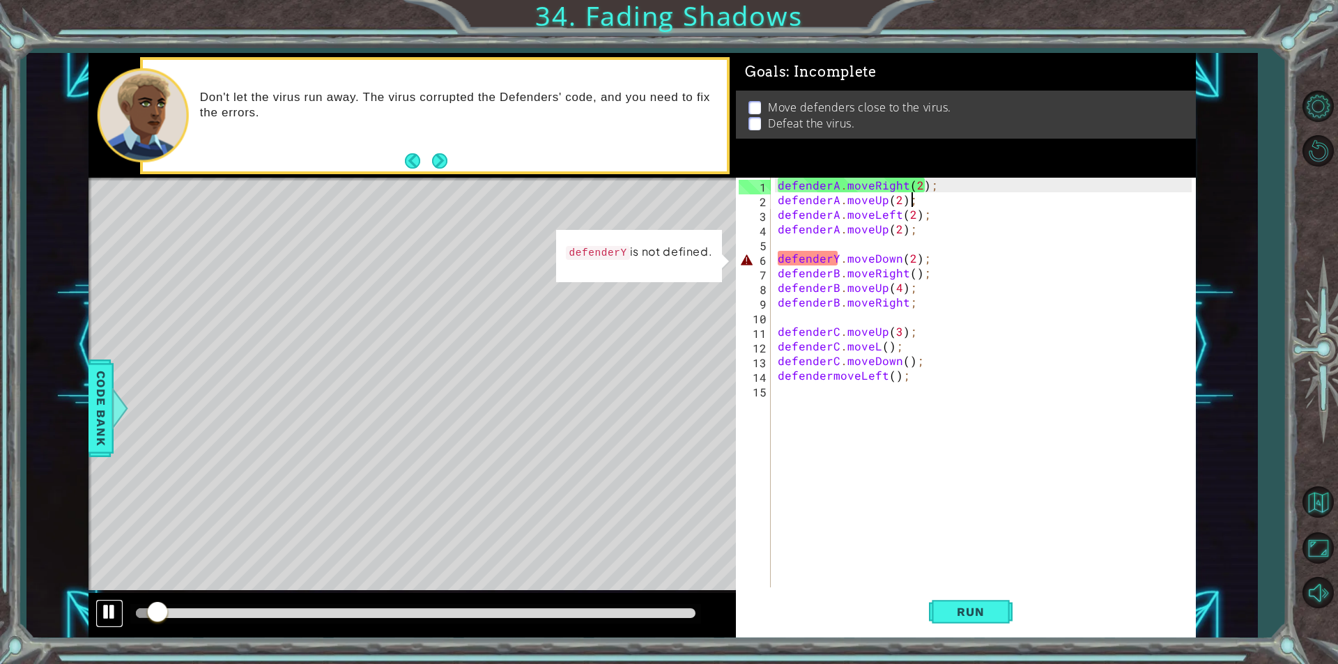
click at [104, 605] on div at bounding box center [109, 612] width 18 height 18
drag, startPoint x: 162, startPoint y: 605, endPoint x: 135, endPoint y: 617, distance: 29.0
click at [135, 617] on div at bounding box center [137, 613] width 25 height 25
drag, startPoint x: 131, startPoint y: 616, endPoint x: 109, endPoint y: 620, distance: 22.0
